Goal: Browse casually

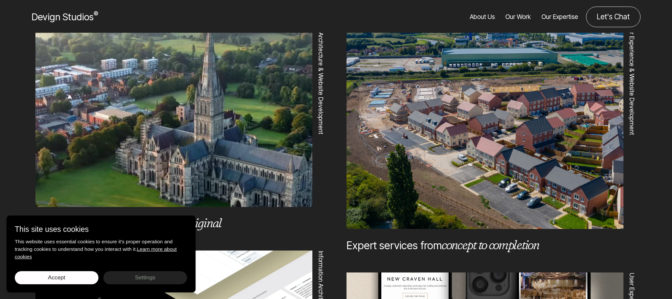
scroll to position [408, 0]
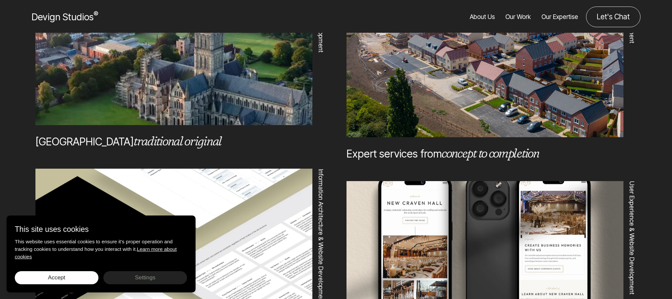
click at [67, 267] on div "This site uses cookies This website uses essential cookies to ensure it's prope…" at bounding box center [101, 254] width 189 height 77
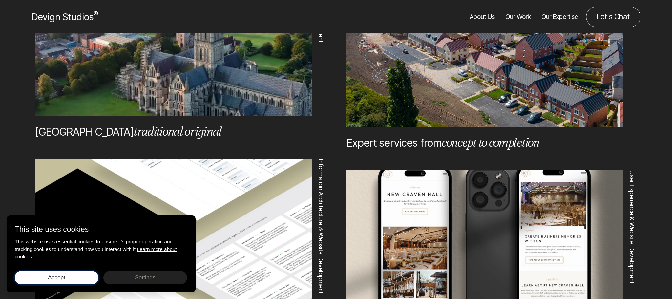
click at [77, 279] on button "Accept Save choices" at bounding box center [57, 278] width 84 height 13
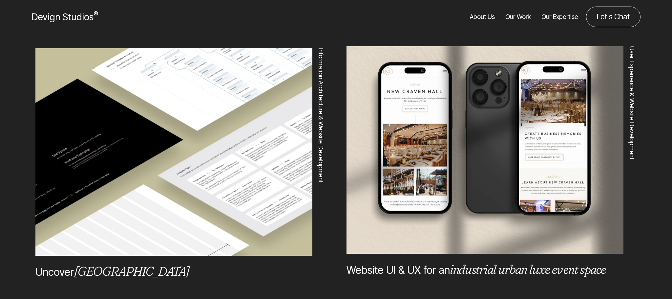
scroll to position [0, 0]
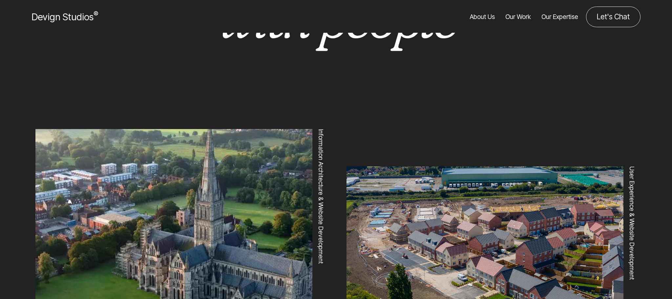
scroll to position [382, 0]
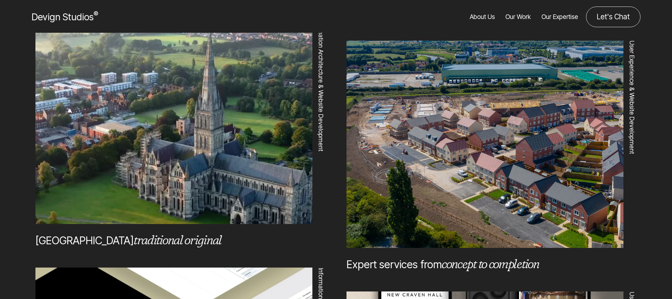
click at [392, 124] on img at bounding box center [484, 138] width 277 height 291
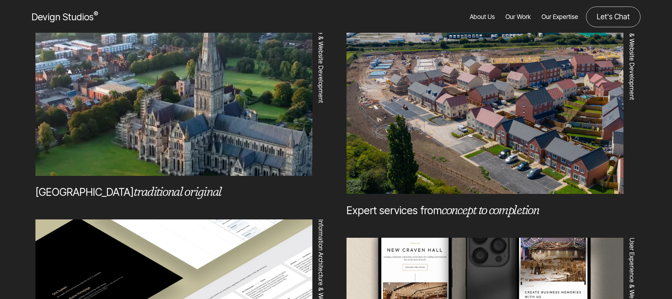
click at [389, 105] on img at bounding box center [484, 93] width 277 height 291
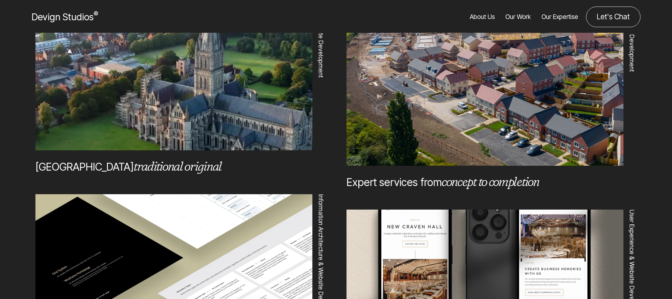
click at [418, 101] on img at bounding box center [484, 70] width 277 height 291
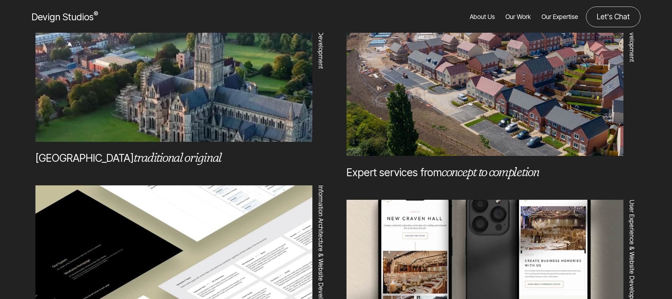
click at [470, 171] on em "concept to completion" at bounding box center [489, 172] width 97 height 16
click at [423, 173] on link "Expert services from concept to completion" at bounding box center [442, 172] width 193 height 13
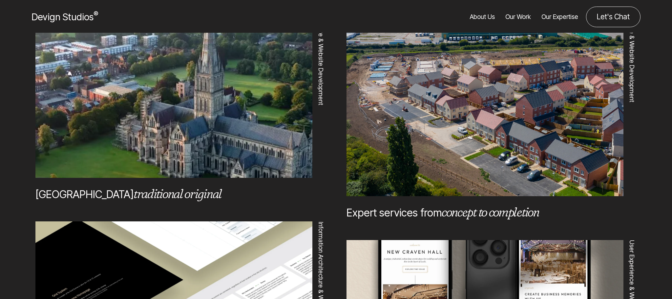
scroll to position [287, 0]
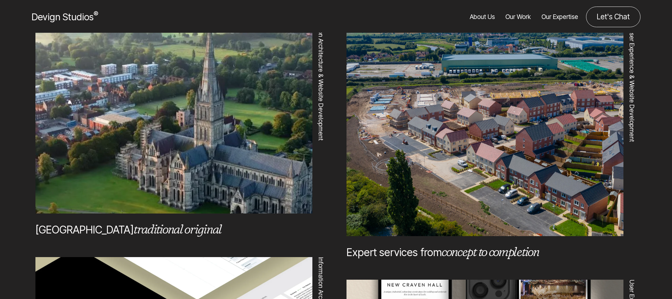
click at [400, 112] on img at bounding box center [484, 128] width 277 height 291
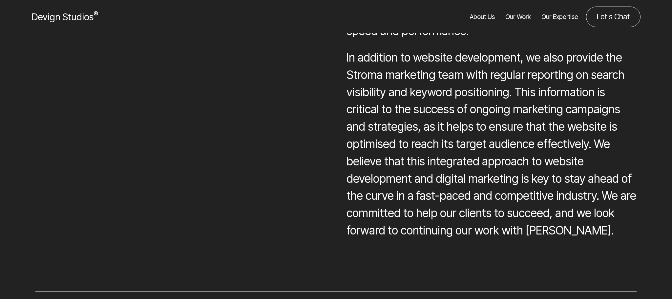
scroll to position [1267, 0]
